Goal: Transaction & Acquisition: Subscribe to service/newsletter

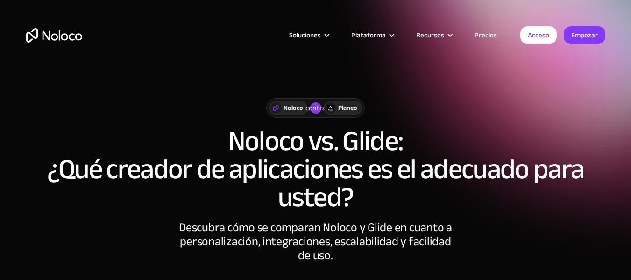
click at [536, 112] on div "Noloco contra Planeo" at bounding box center [316, 108] width 580 height 20
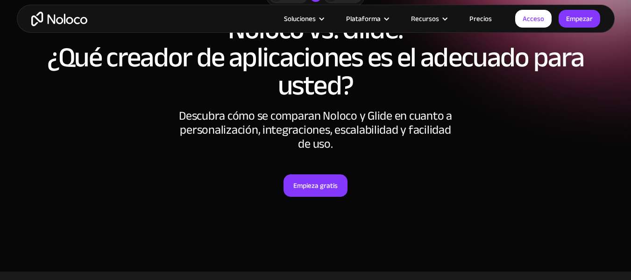
scroll to position [115, 0]
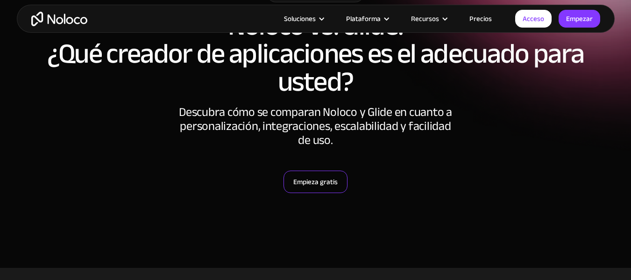
click at [326, 179] on font "Empieza gratis" at bounding box center [316, 181] width 44 height 13
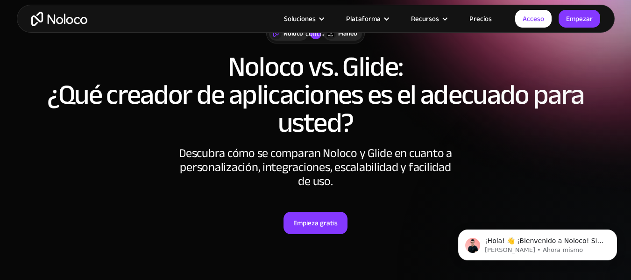
scroll to position [74, 0]
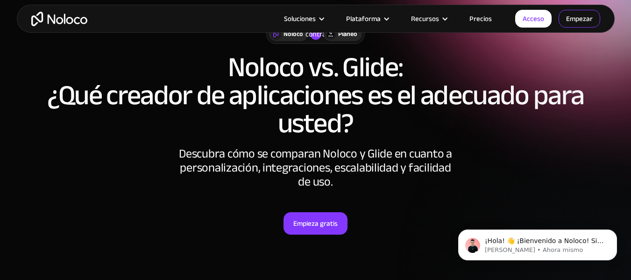
click at [569, 21] on font "Empezar" at bounding box center [579, 18] width 27 height 13
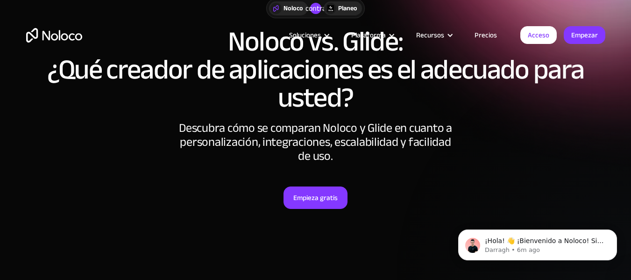
scroll to position [0, 0]
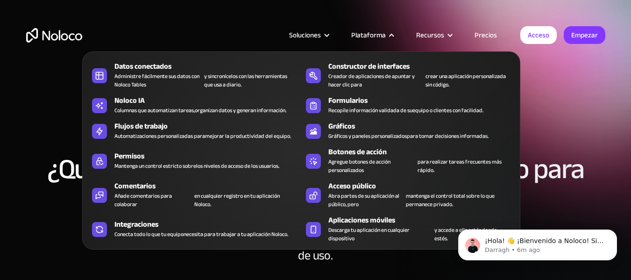
click at [386, 32] on font "Plataforma" at bounding box center [368, 35] width 35 height 13
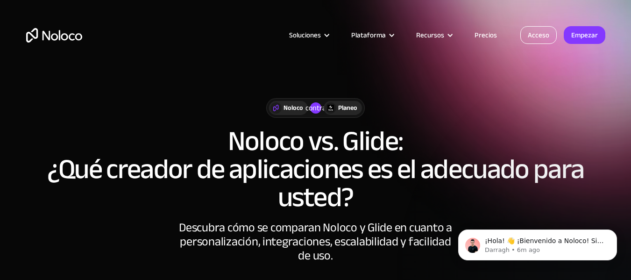
click at [545, 28] on link "Acceso" at bounding box center [539, 35] width 36 height 18
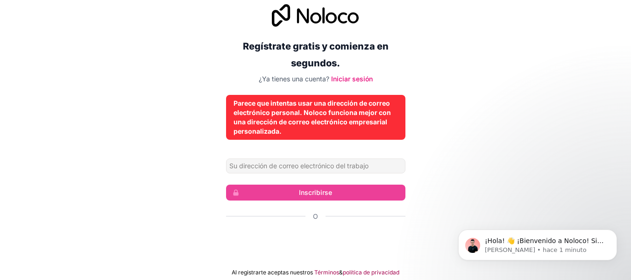
click at [502, 85] on div "Regístrate gratis y comienza en segundos. ¿Ya tienes una cuenta? Iniciar sesión…" at bounding box center [315, 140] width 631 height 298
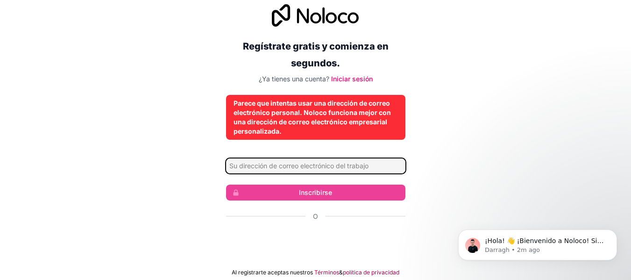
click at [308, 162] on input "Dirección de correo electrónico" at bounding box center [315, 165] width 179 height 15
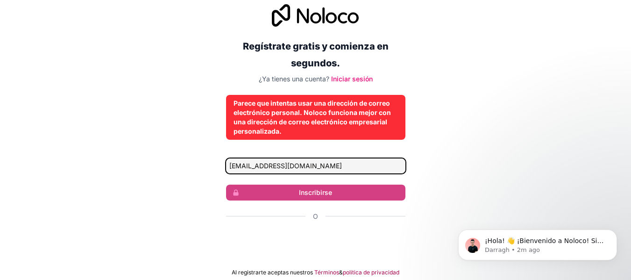
type input "[EMAIL_ADDRESS][DOMAIN_NAME]"
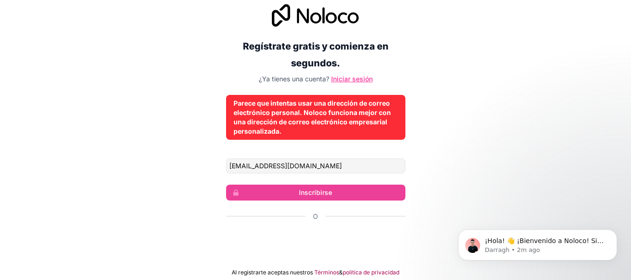
click at [354, 81] on font "Iniciar sesión" at bounding box center [352, 79] width 42 height 8
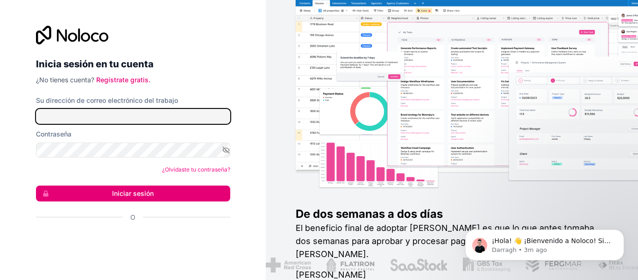
click at [93, 110] on input "Su dirección de correo electrónico del trabajo" at bounding box center [133, 116] width 194 height 15
type input "az75959787@gmail.com"
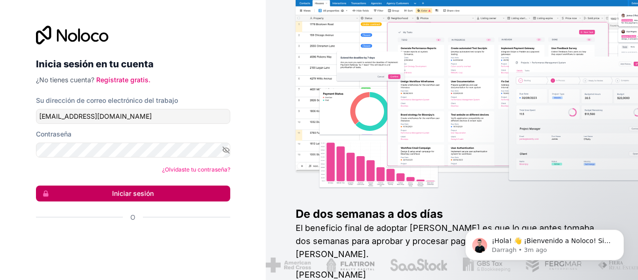
click at [112, 190] on button "Iniciar sesión" at bounding box center [133, 194] width 194 height 16
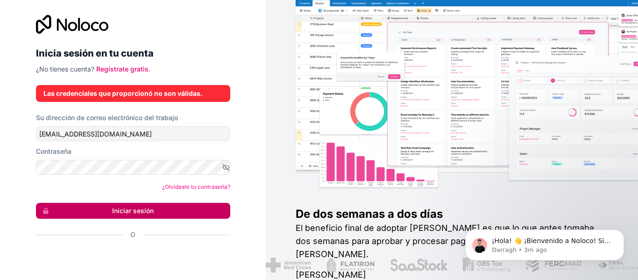
click at [116, 213] on font "Iniciar sesión" at bounding box center [133, 211] width 42 height 8
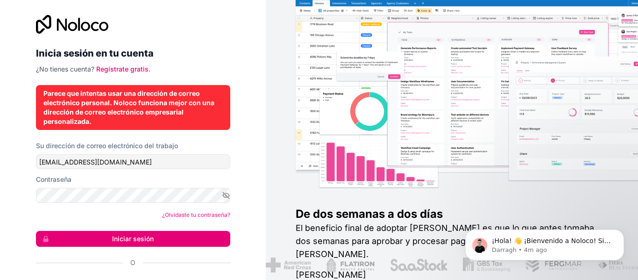
scroll to position [35, 0]
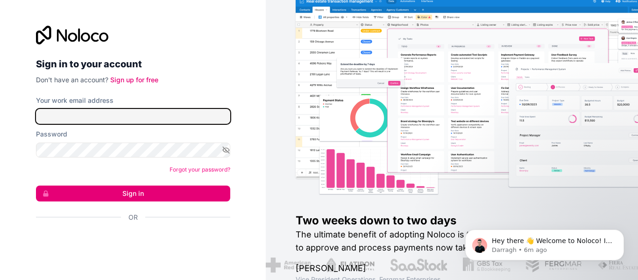
click at [171, 117] on input "Your work email address" at bounding box center [133, 116] width 194 height 15
type input "az75959787@gmail.com"
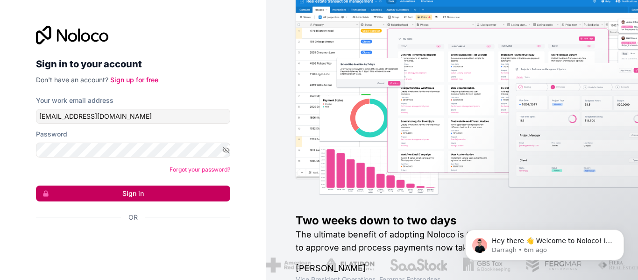
click at [136, 194] on button "Sign in" at bounding box center [133, 194] width 194 height 16
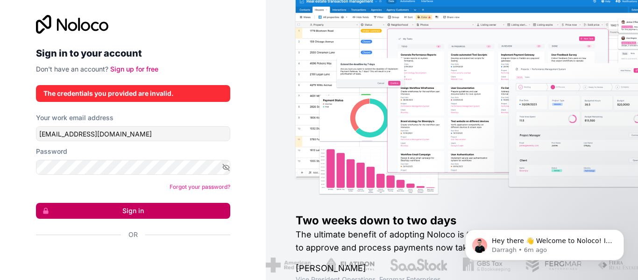
click at [144, 208] on button "Sign in" at bounding box center [133, 211] width 194 height 16
click at [36, 203] on button "Sign in" at bounding box center [133, 211] width 194 height 16
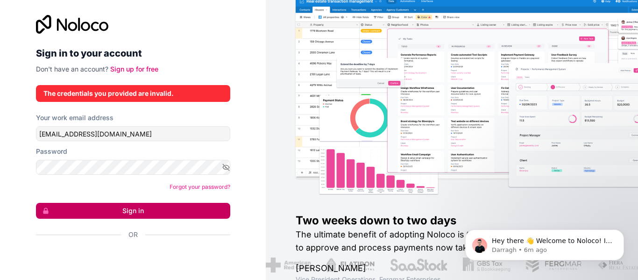
click at [36, 203] on button "Sign in" at bounding box center [133, 211] width 194 height 16
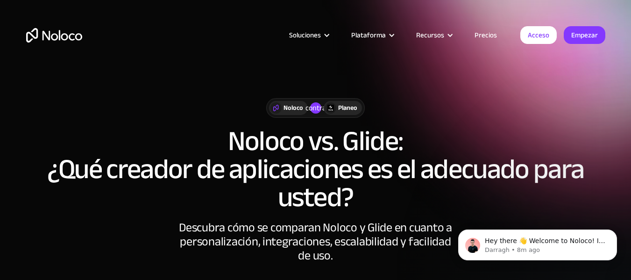
click at [521, 112] on div "Noloco contra Planeo" at bounding box center [316, 108] width 580 height 20
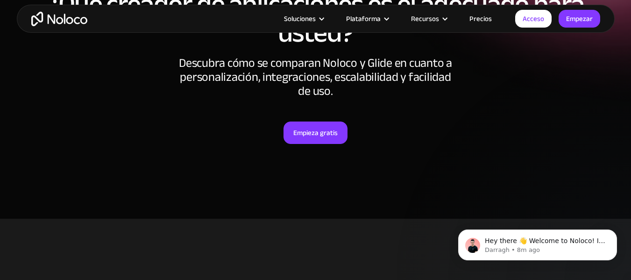
scroll to position [165, 0]
click at [309, 129] on font "Empieza gratis" at bounding box center [316, 132] width 44 height 13
